Goal: Find specific page/section: Find specific page/section

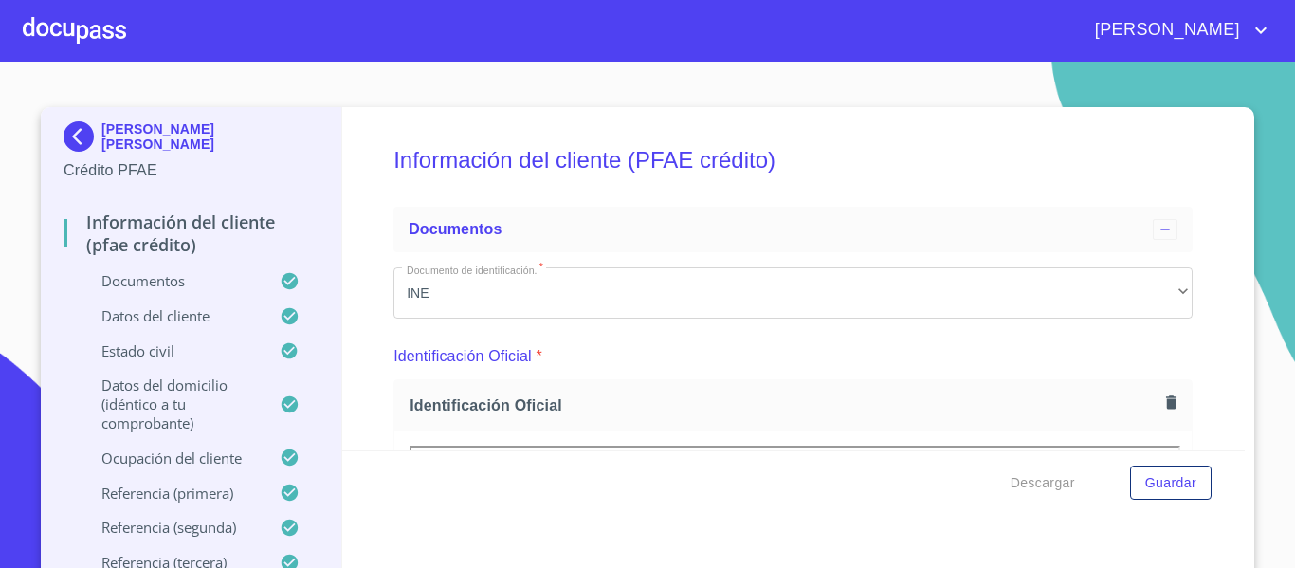
scroll to position [284, 0]
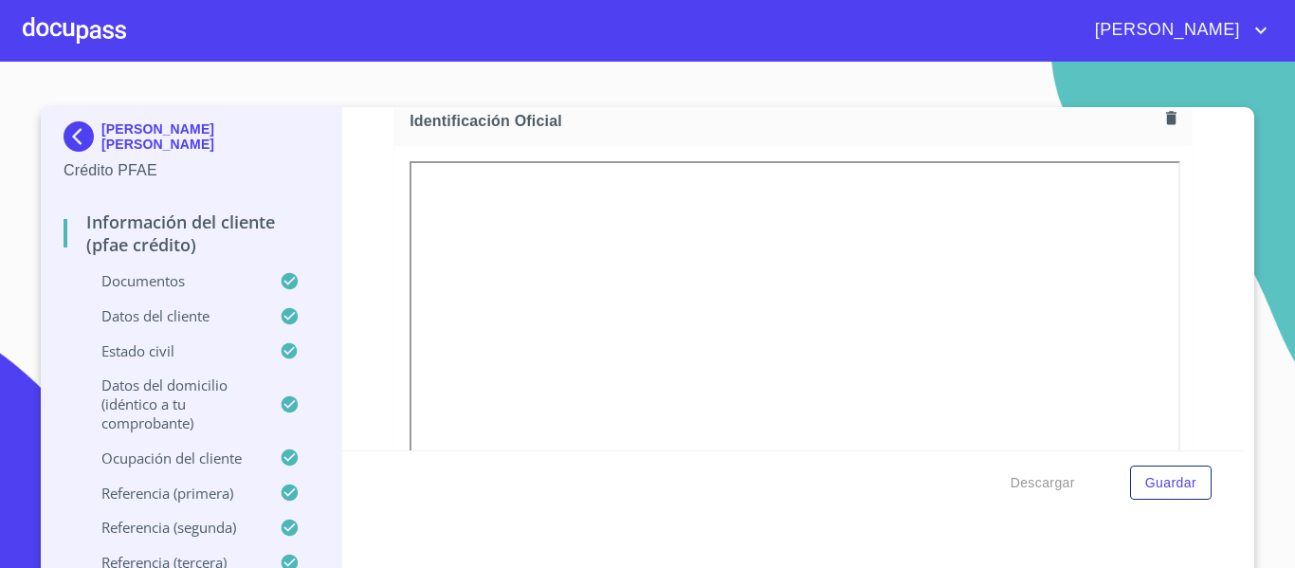
click at [81, 131] on img at bounding box center [83, 136] width 38 height 30
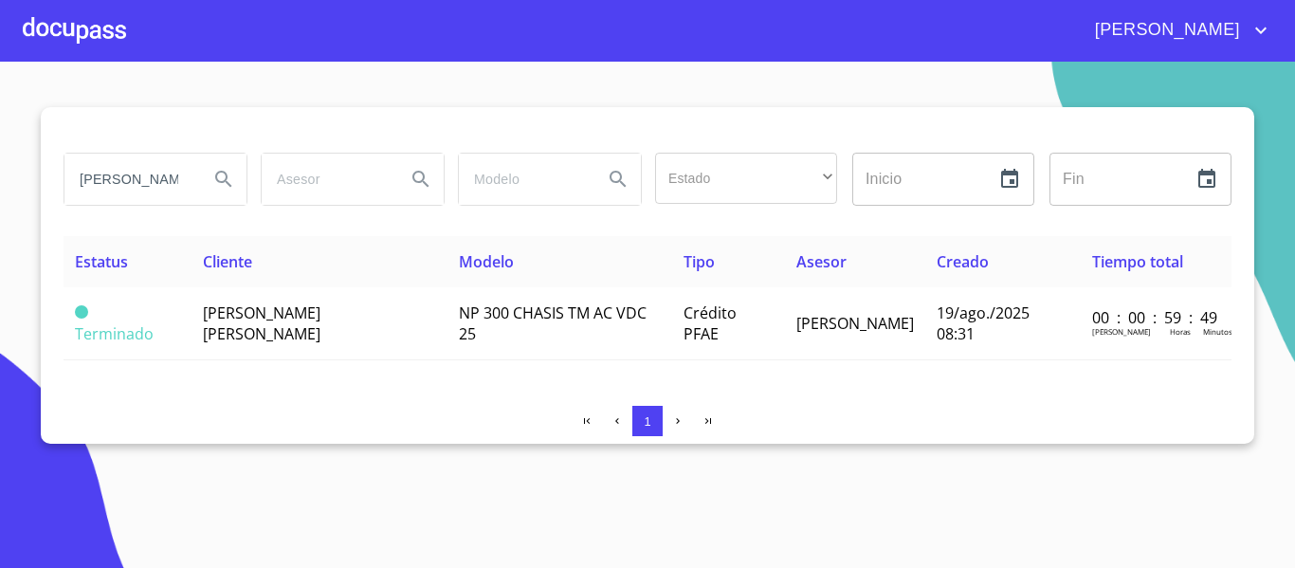
click at [166, 174] on input "[PERSON_NAME]" at bounding box center [128, 179] width 129 height 51
type input "G"
type input "[PERSON_NAME]"
click at [225, 182] on icon "Search" at bounding box center [223, 179] width 23 height 23
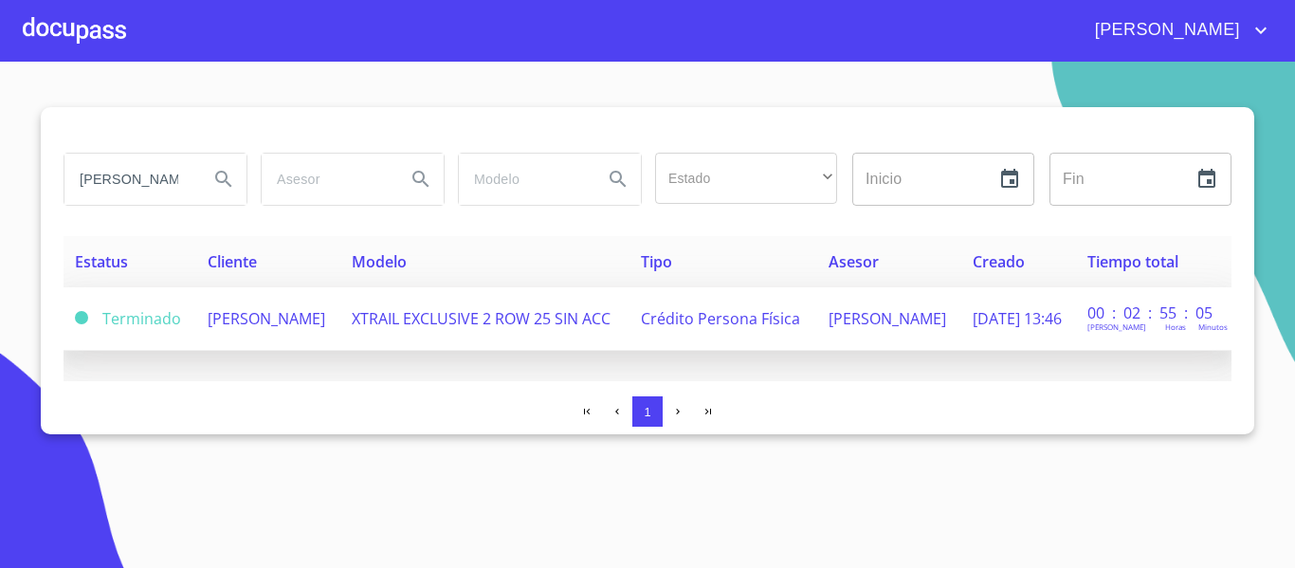
click at [275, 339] on td "[PERSON_NAME]" at bounding box center [268, 319] width 144 height 64
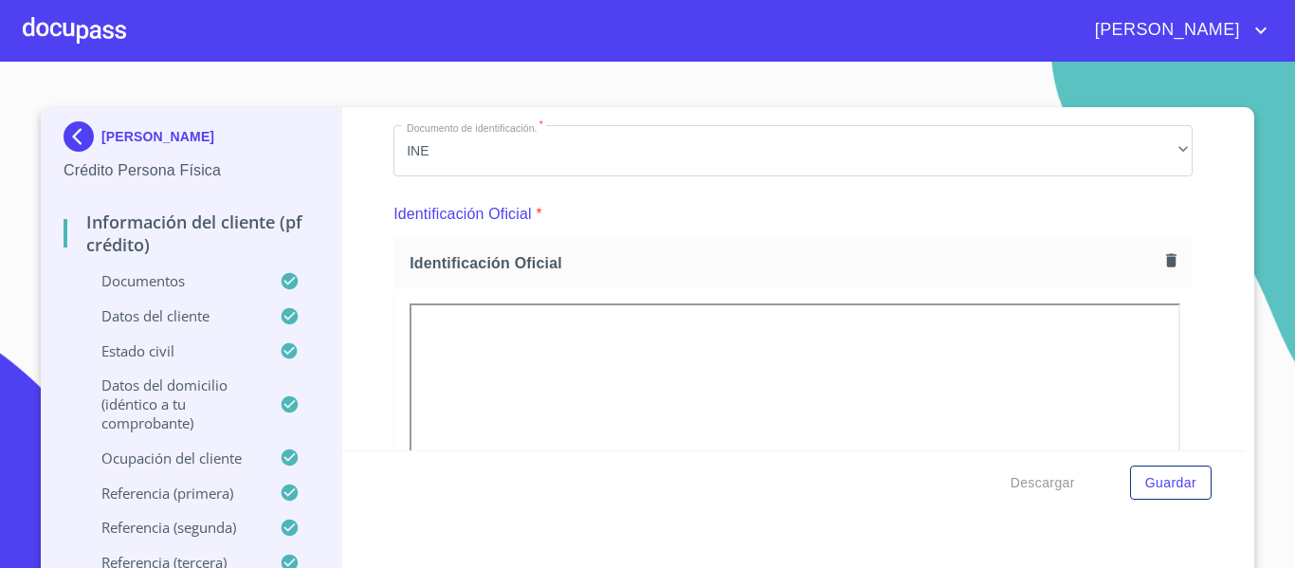
scroll to position [284, 0]
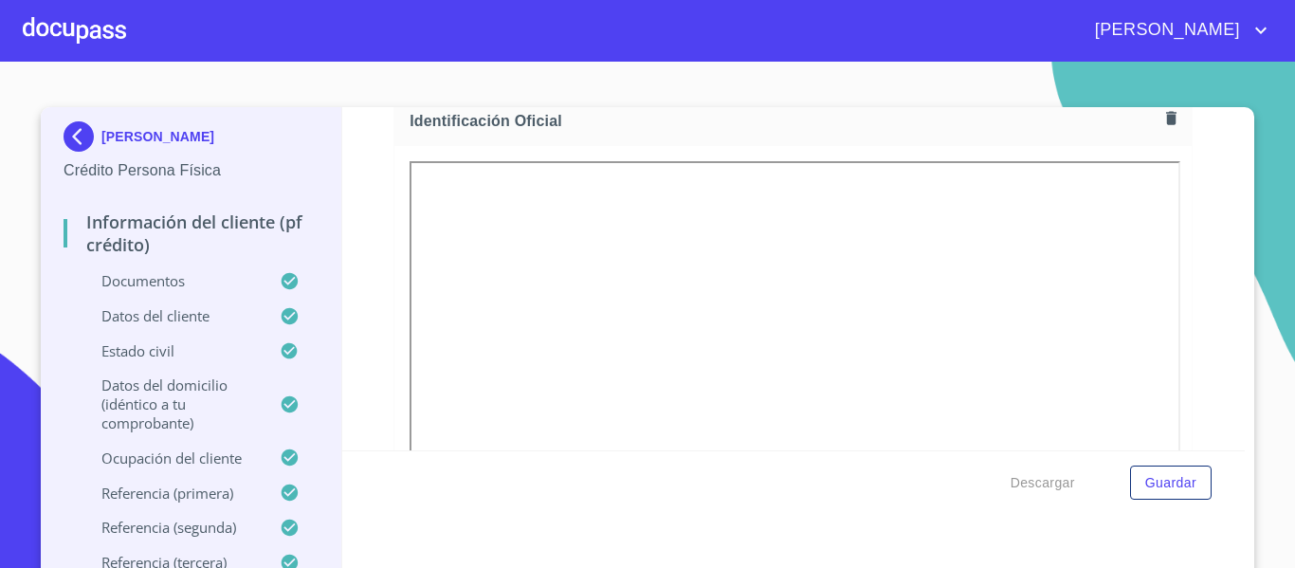
click at [79, 136] on img at bounding box center [83, 136] width 38 height 30
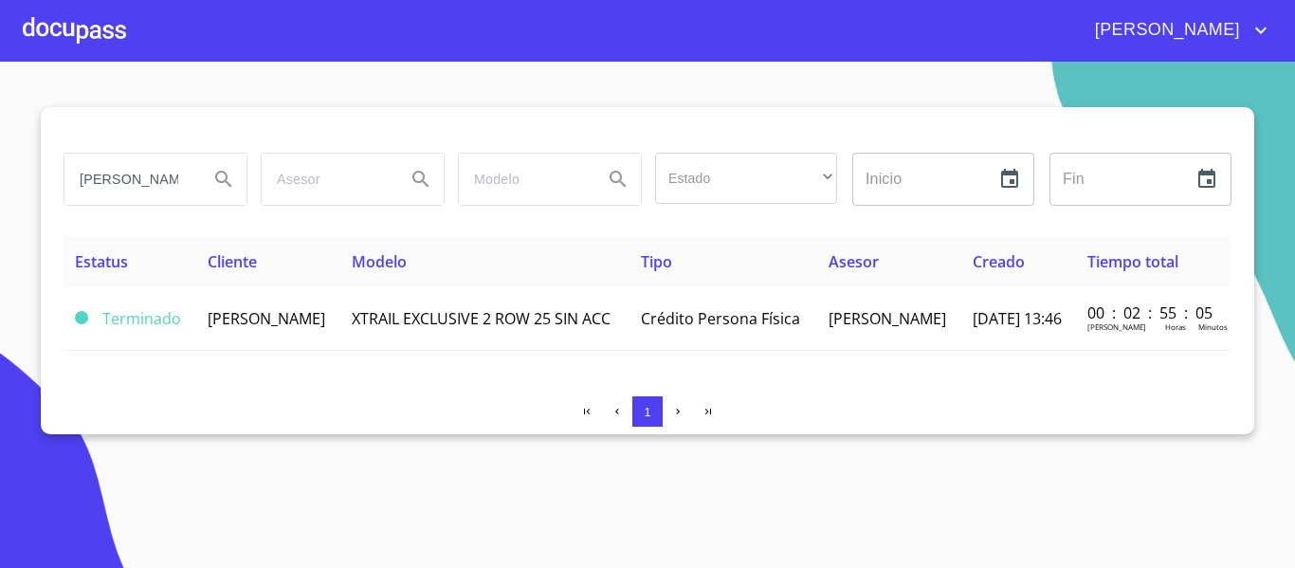
click at [168, 173] on input "[PERSON_NAME]" at bounding box center [128, 179] width 129 height 51
type input "m"
type input "desarrollo"
click at [224, 188] on icon "Search" at bounding box center [223, 179] width 23 height 23
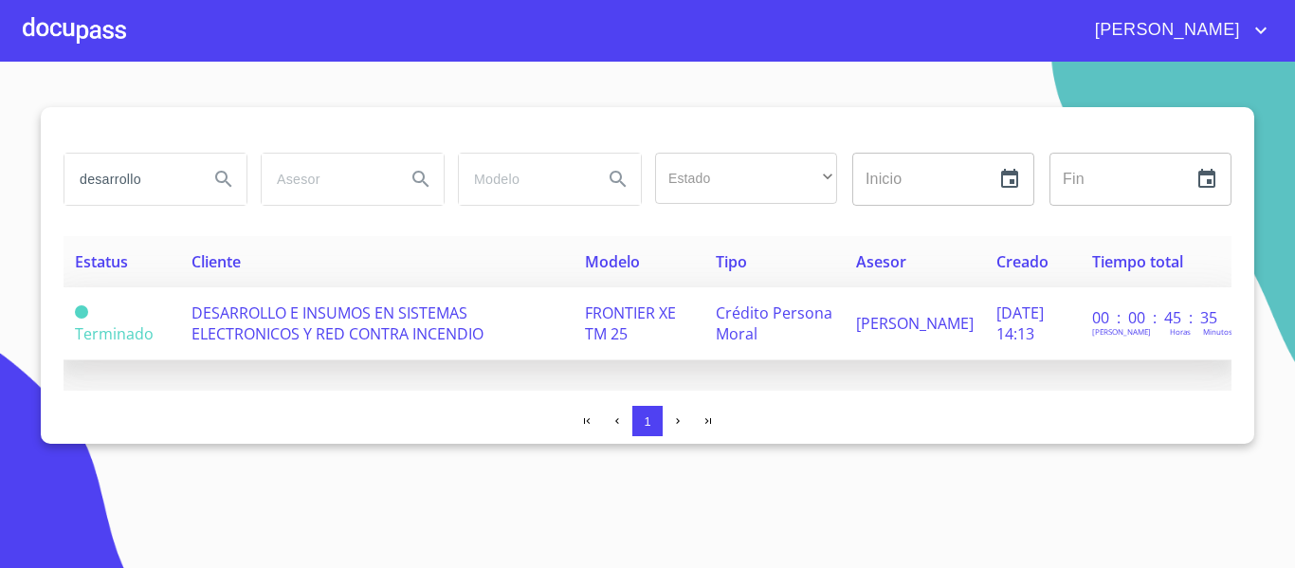
click at [490, 322] on td "DESARROLLO E INSUMOS EN SISTEMAS ELECTRONICOS Y RED CONTRA INCENDIO" at bounding box center [376, 323] width 392 height 73
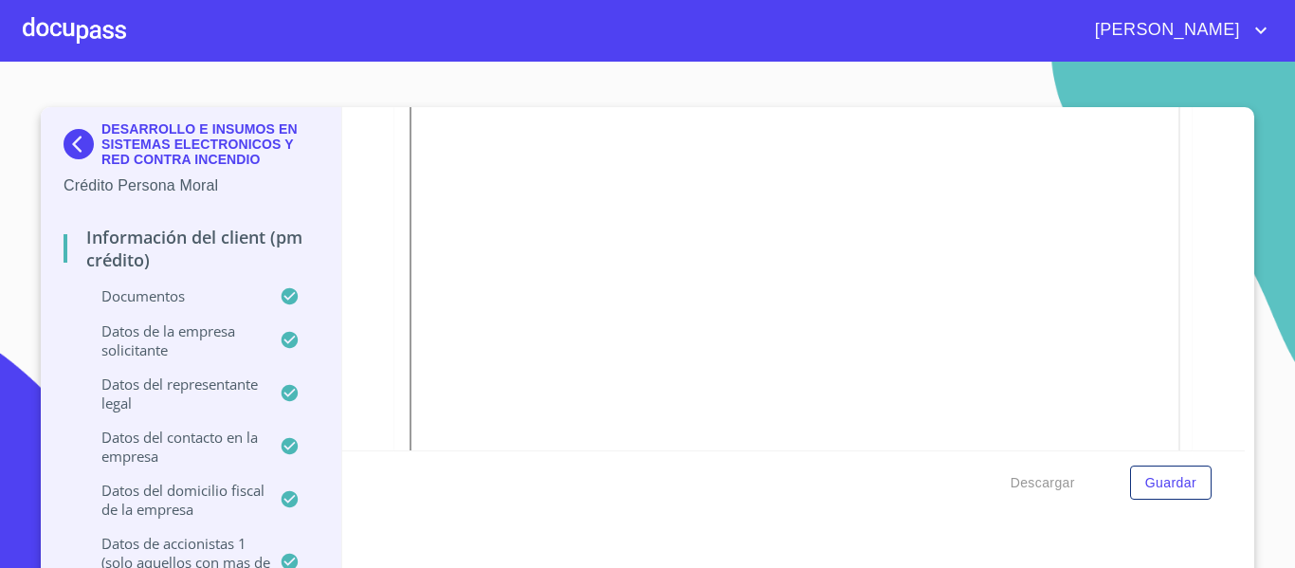
scroll to position [4739, 0]
